Goal: Task Accomplishment & Management: Use online tool/utility

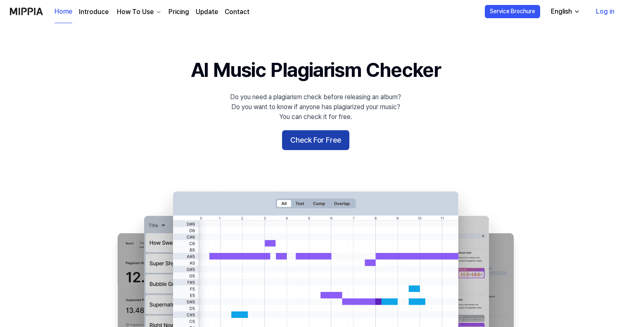
click at [313, 138] on button "Check For Free" at bounding box center [315, 140] width 67 height 20
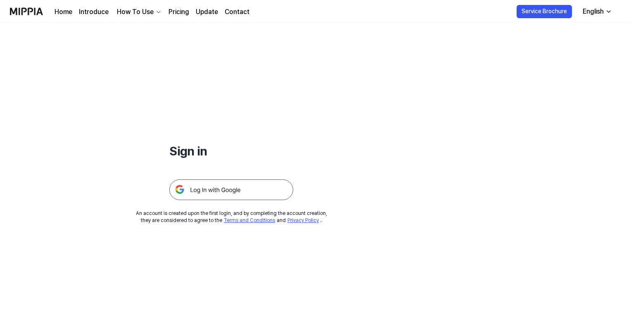
click at [234, 192] on img at bounding box center [231, 189] width 124 height 21
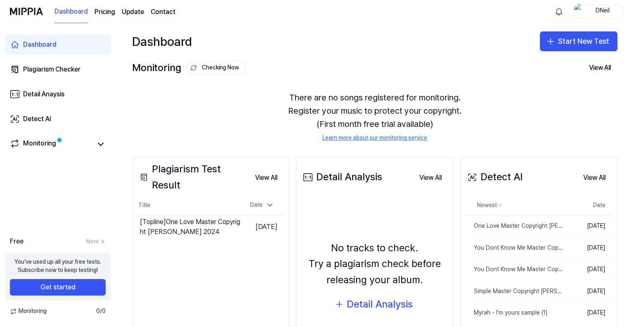
drag, startPoint x: 510, startPoint y: 86, endPoint x: 525, endPoint y: 79, distance: 16.4
click at [510, 86] on div "There are no songs registered for monitoring. Register your music to protect yo…" at bounding box center [375, 116] width 486 height 71
click at [588, 47] on button "Start New Test" at bounding box center [579, 41] width 78 height 20
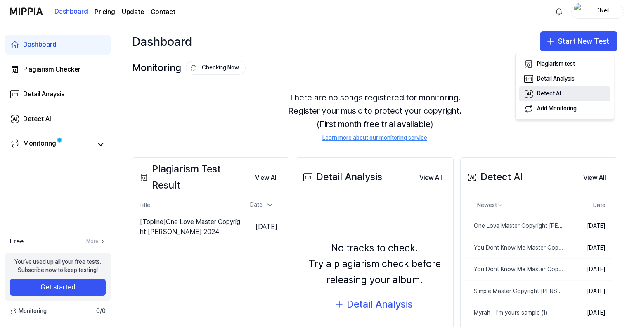
click at [555, 90] on div "Detect AI" at bounding box center [549, 94] width 24 height 8
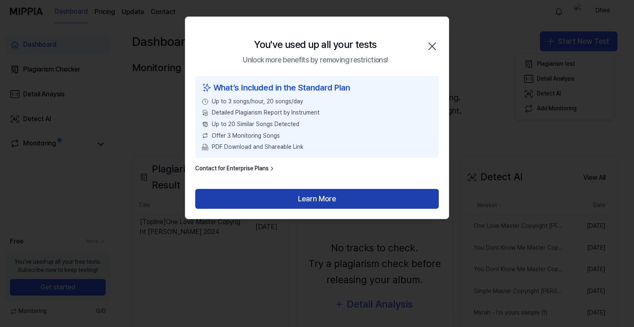
click at [321, 199] on button "Learn More" at bounding box center [317, 199] width 244 height 20
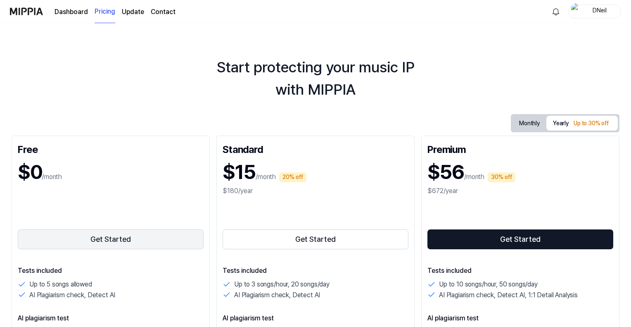
click at [111, 243] on button "Get Started" at bounding box center [111, 239] width 186 height 20
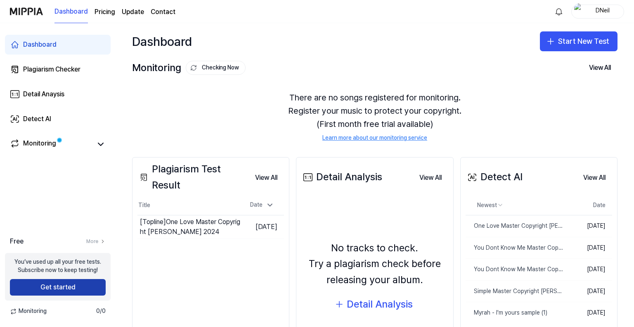
click at [62, 282] on button "Get started" at bounding box center [58, 287] width 96 height 17
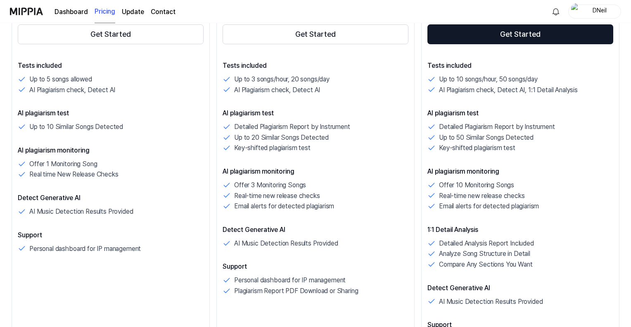
scroll to position [206, 0]
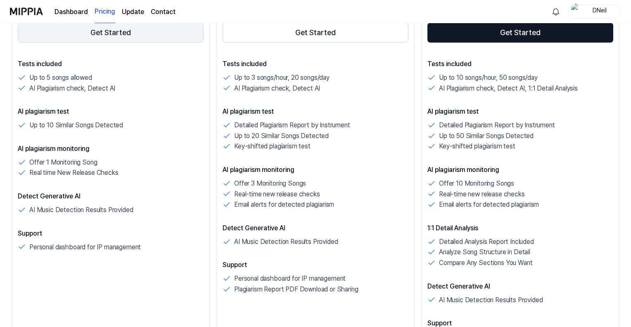
click at [122, 36] on button "Get Started" at bounding box center [111, 33] width 186 height 20
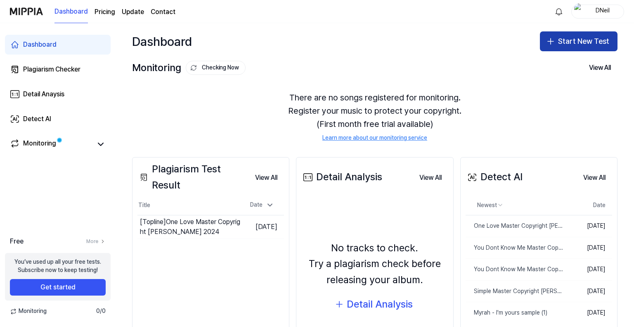
click at [588, 43] on button "Start New Test" at bounding box center [579, 41] width 78 height 20
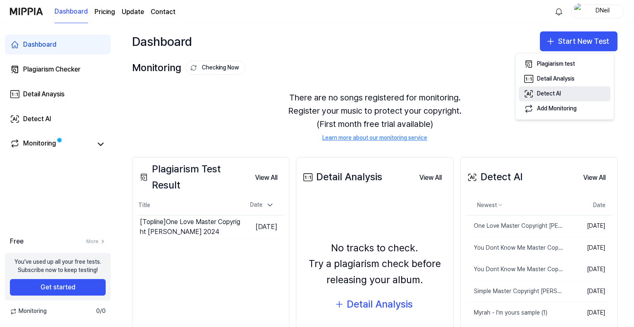
click at [543, 99] on button "Detect AI" at bounding box center [565, 93] width 92 height 15
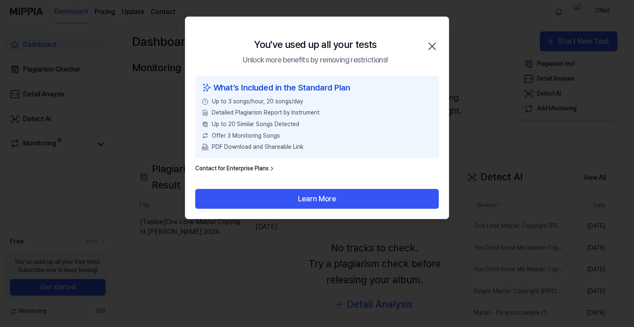
drag, startPoint x: 325, startPoint y: 202, endPoint x: 497, endPoint y: 88, distance: 206.4
click at [533, 110] on body "Dashboard Pricing Update Contact DNeil Dashboard Plagiarism Checker Detail Anay…" at bounding box center [317, 163] width 634 height 327
click at [434, 47] on icon "button" at bounding box center [432, 46] width 13 height 13
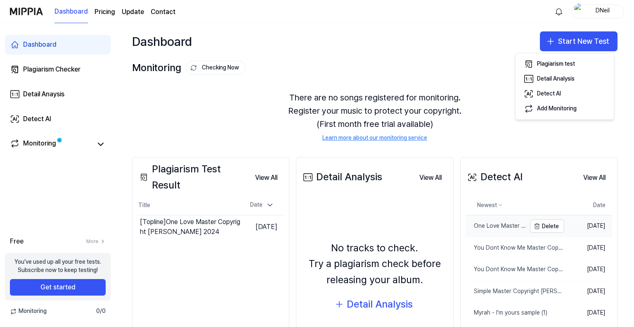
click at [486, 226] on div "One Love Master Copyright [PERSON_NAME] 2024" at bounding box center [496, 226] width 60 height 8
